Goal: Task Accomplishment & Management: Manage account settings

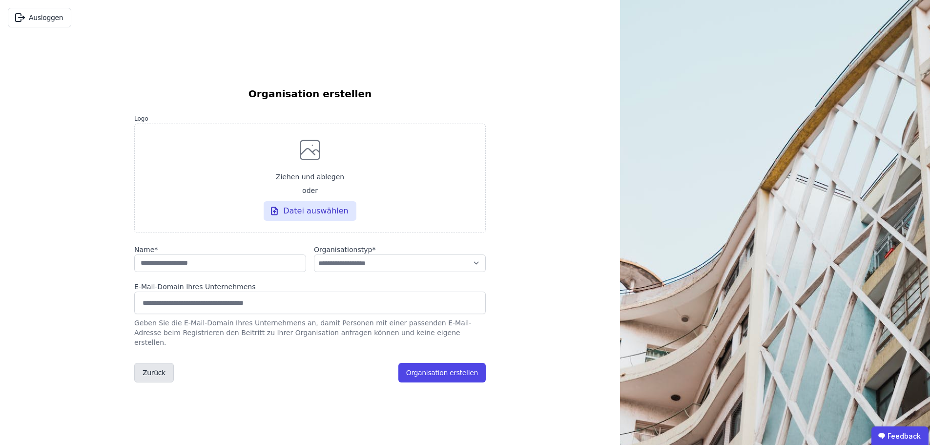
click at [152, 372] on button "Zurück" at bounding box center [154, 373] width 40 height 20
click at [44, 14] on button "Ausloggen" at bounding box center [39, 18] width 63 height 20
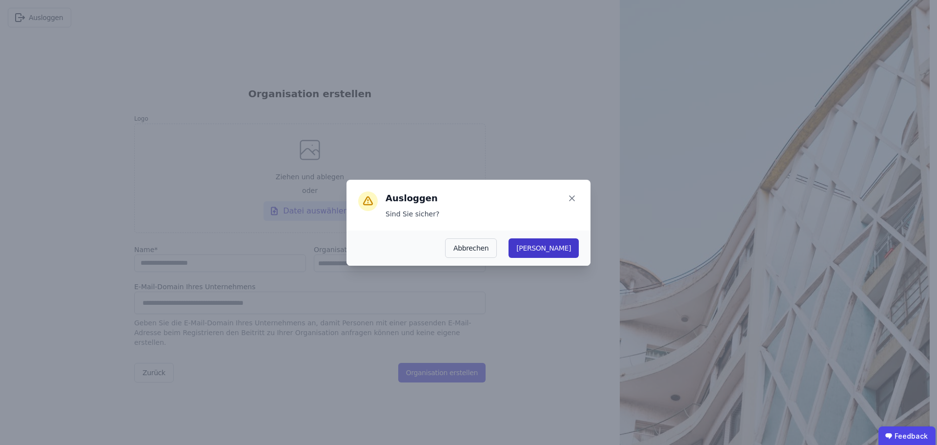
click at [561, 249] on button "Ja" at bounding box center [544, 248] width 70 height 20
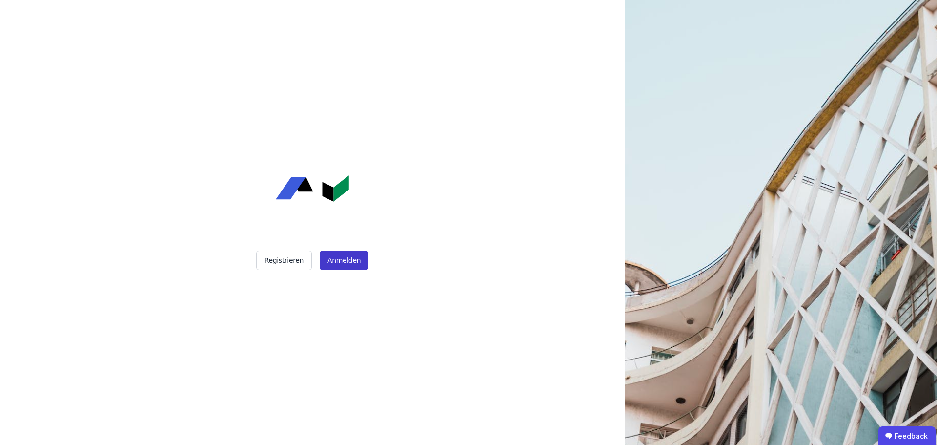
click at [338, 262] on button "Anmelden" at bounding box center [344, 260] width 49 height 20
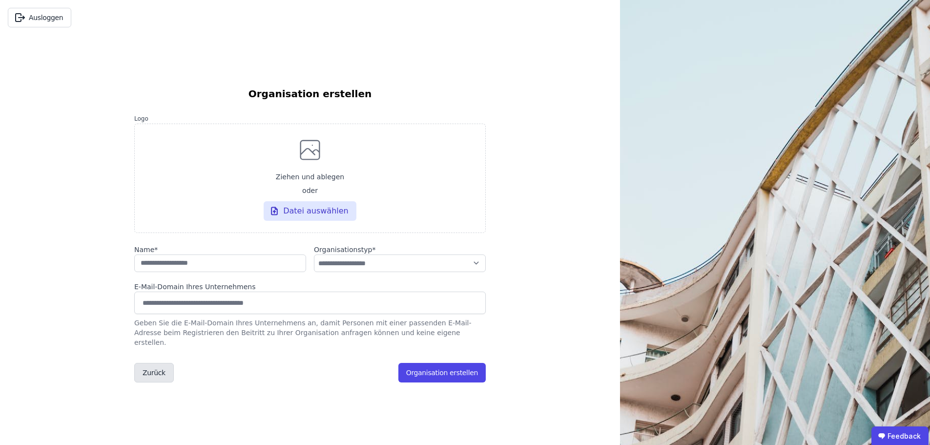
click at [151, 363] on button "Zurück" at bounding box center [154, 373] width 40 height 20
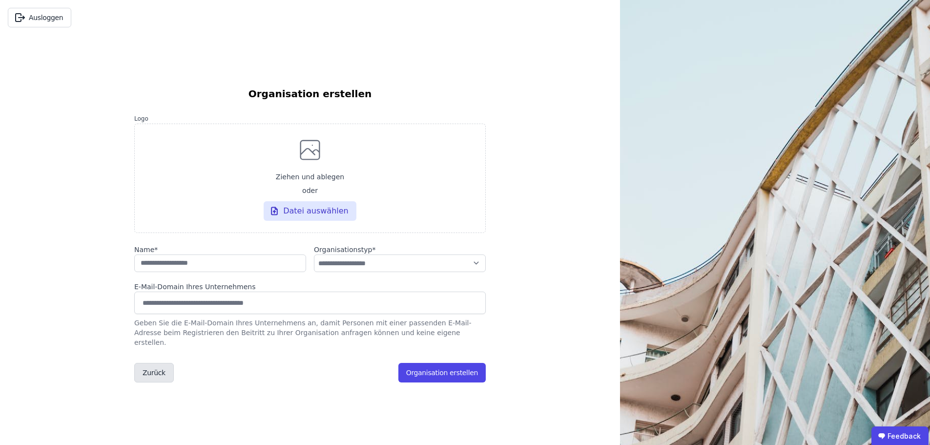
click at [151, 363] on button "Zurück" at bounding box center [154, 373] width 40 height 20
click at [45, 25] on button "Ausloggen" at bounding box center [39, 18] width 63 height 20
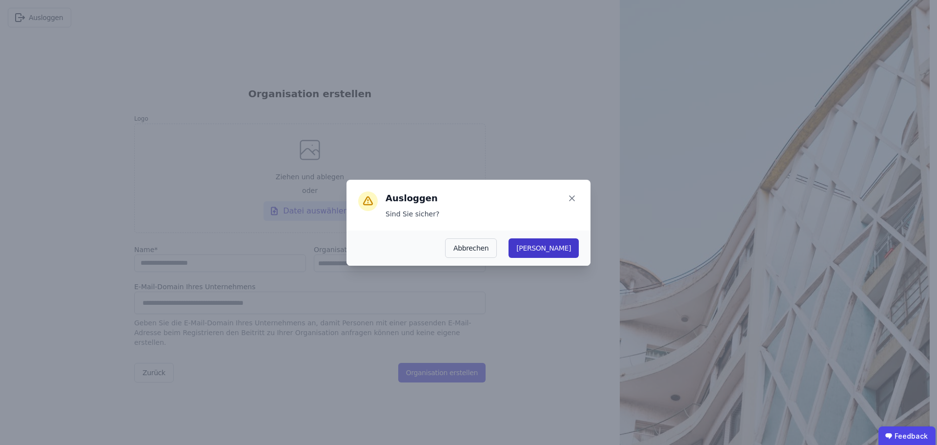
click at [572, 253] on button "[PERSON_NAME]" at bounding box center [544, 248] width 70 height 20
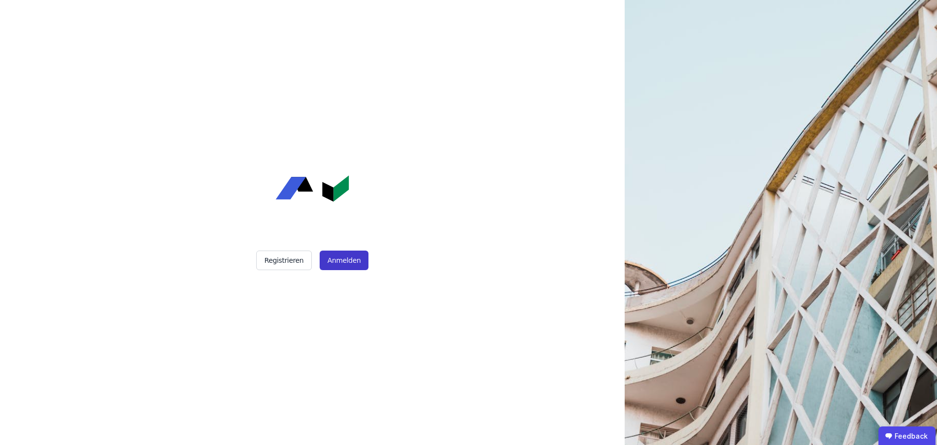
click at [343, 265] on button "Anmelden" at bounding box center [344, 260] width 49 height 20
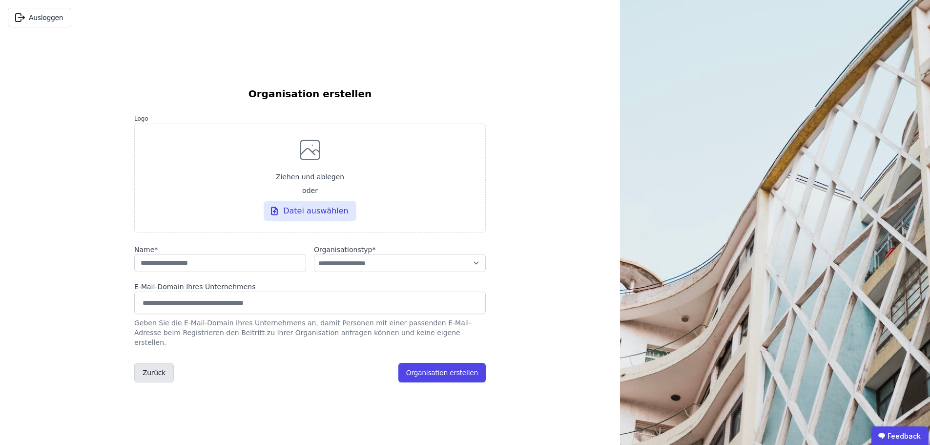
click at [165, 367] on button "Zurück" at bounding box center [154, 373] width 40 height 20
click at [33, 19] on button "Ausloggen" at bounding box center [39, 18] width 63 height 20
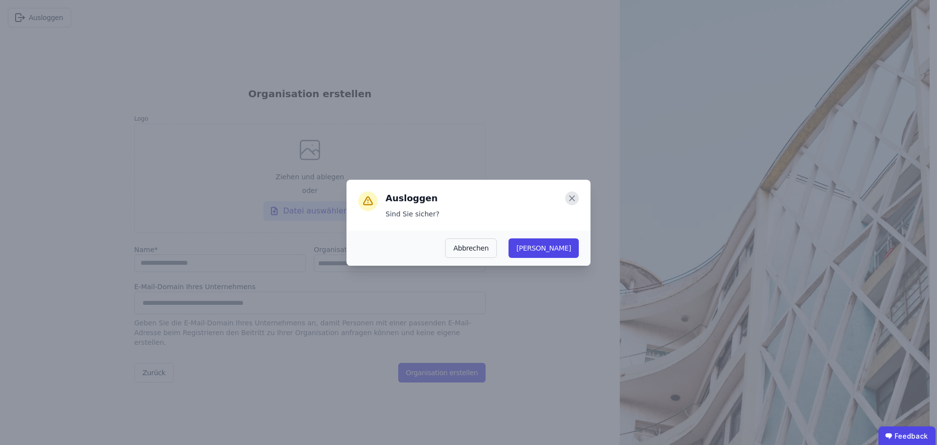
click at [570, 200] on icon at bounding box center [572, 198] width 14 height 14
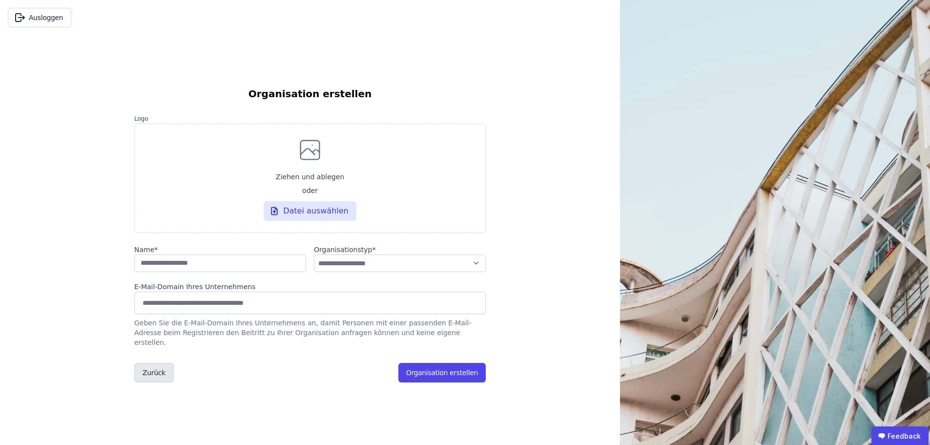
click at [156, 371] on button "Zurück" at bounding box center [154, 373] width 40 height 20
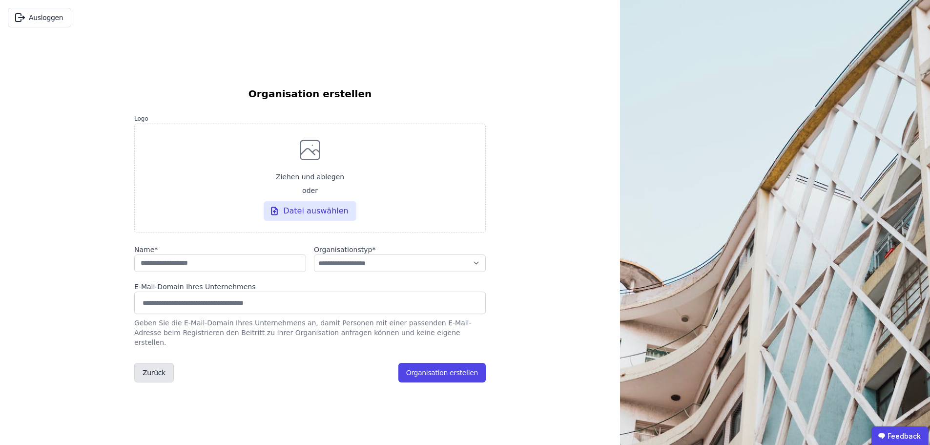
click at [156, 371] on button "Zurück" at bounding box center [154, 373] width 40 height 20
click at [59, 22] on button "Ausloggen" at bounding box center [39, 18] width 63 height 20
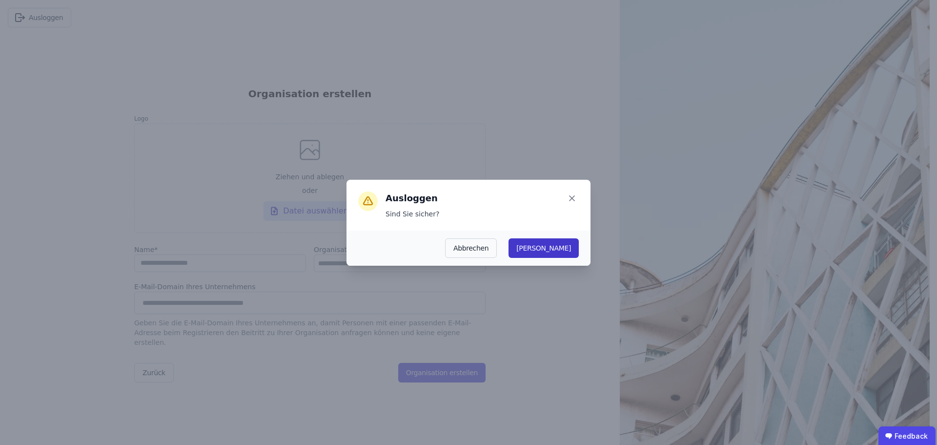
click at [564, 245] on button "[PERSON_NAME]" at bounding box center [544, 248] width 70 height 20
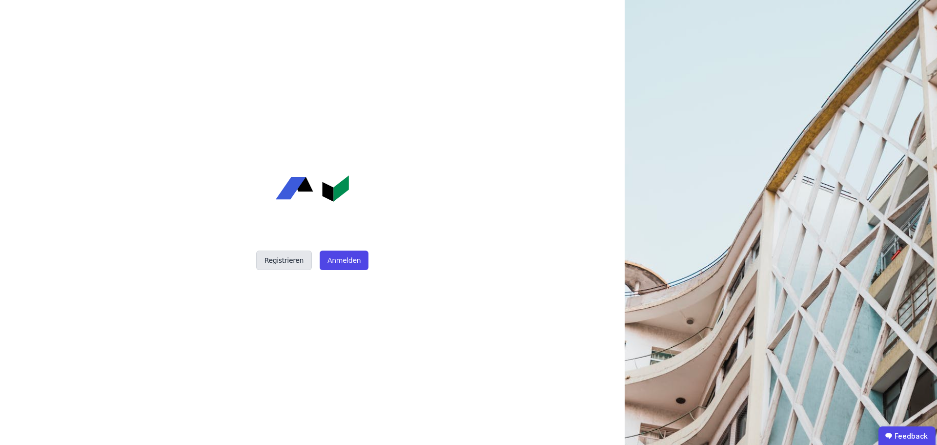
click at [292, 261] on button "Registrieren" at bounding box center [284, 260] width 56 height 20
